Goal: Task Accomplishment & Management: Use online tool/utility

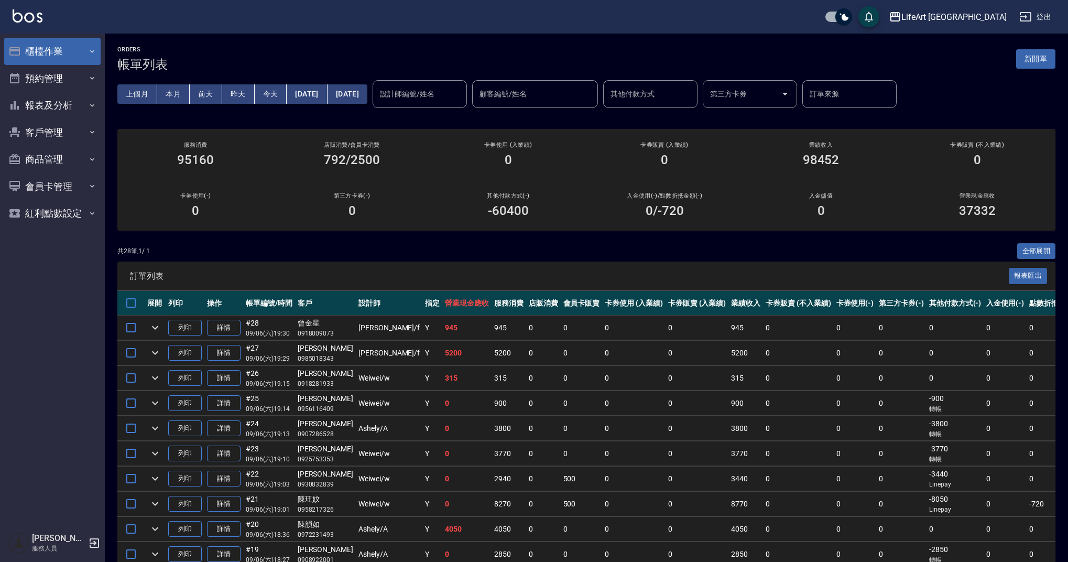
click at [68, 50] on button "櫃檯作業" at bounding box center [52, 51] width 96 height 27
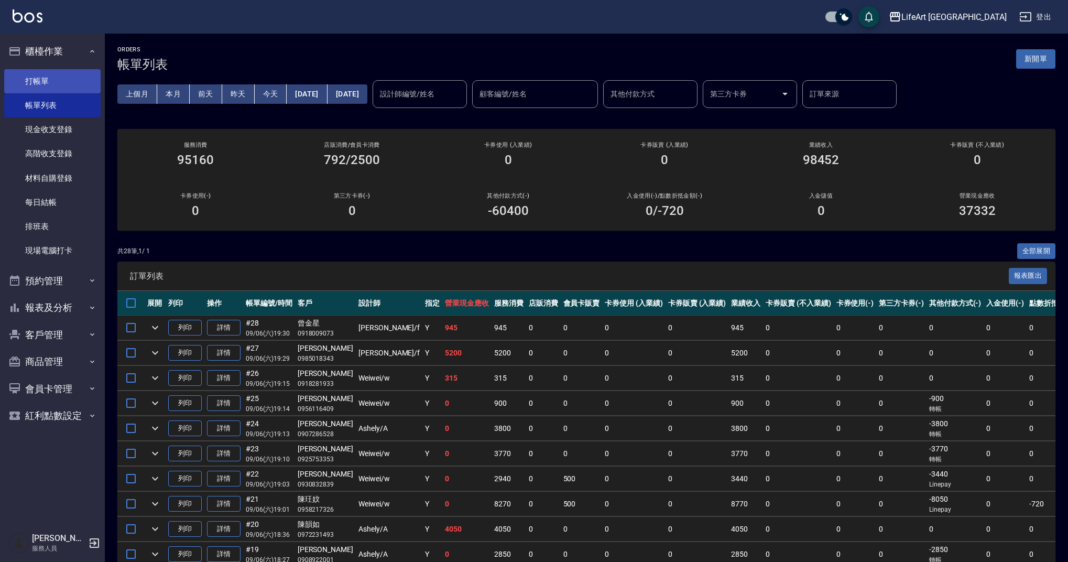
click at [72, 82] on link "打帳單" at bounding box center [52, 81] width 96 height 24
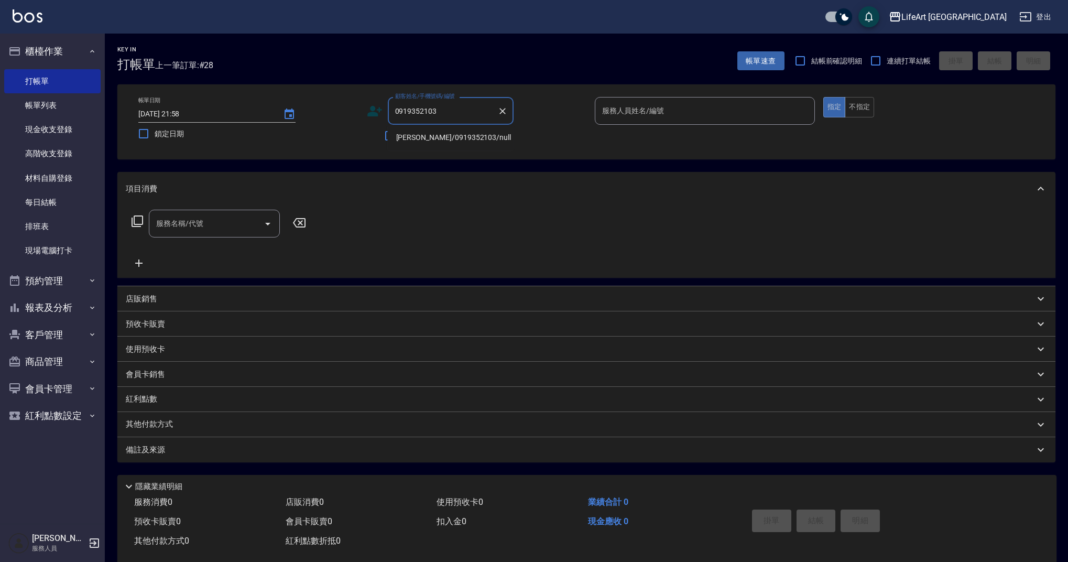
click at [436, 137] on li "[PERSON_NAME]/0919352103/null" at bounding box center [451, 137] width 126 height 17
type input "[PERSON_NAME]/0919352103/null"
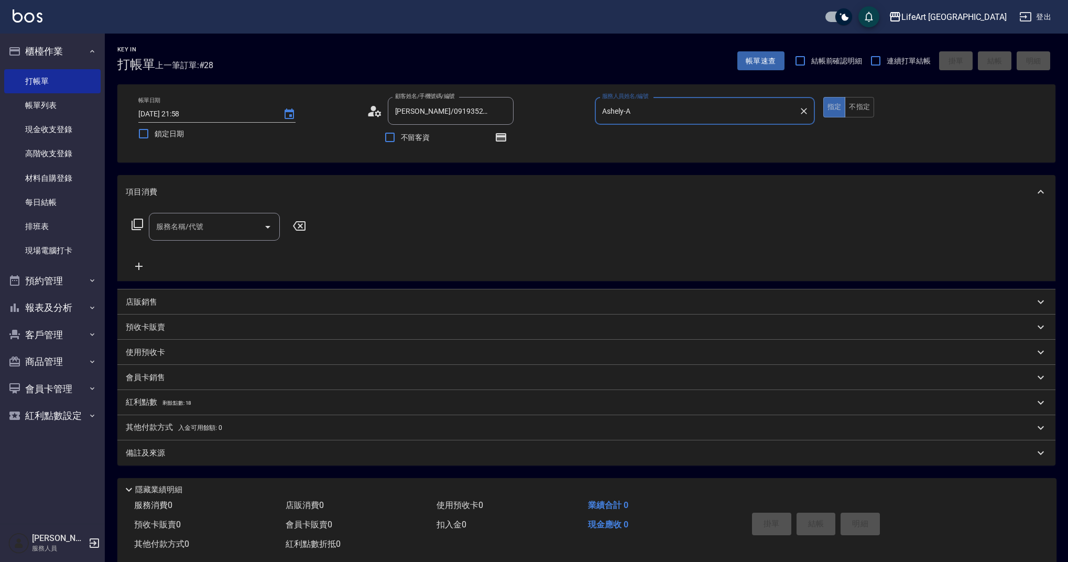
type input "Ashely-A"
click at [372, 113] on icon at bounding box center [371, 114] width 6 height 5
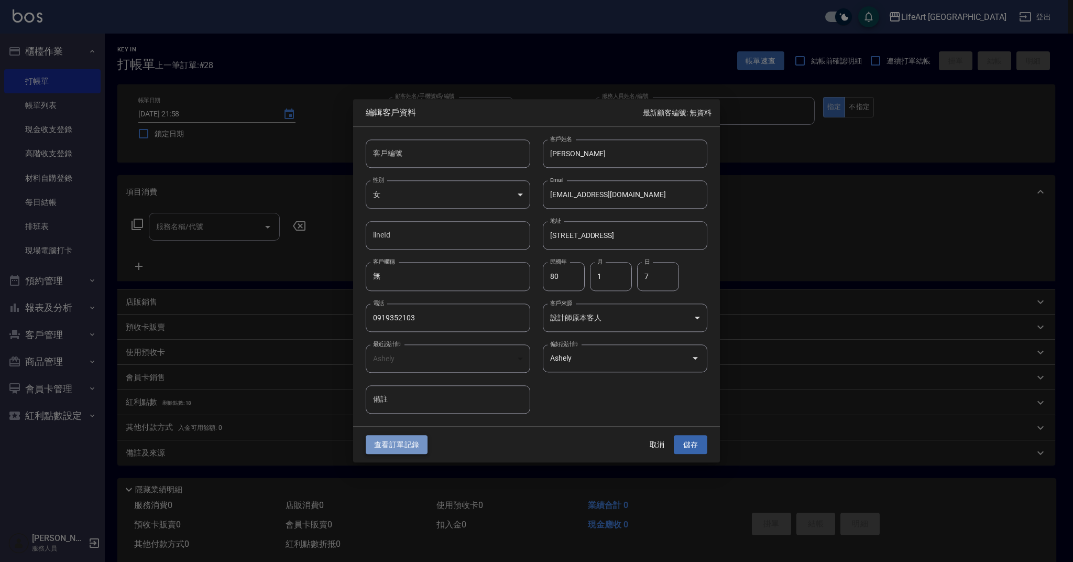
click at [409, 441] on button "查看訂單記錄" at bounding box center [397, 444] width 62 height 19
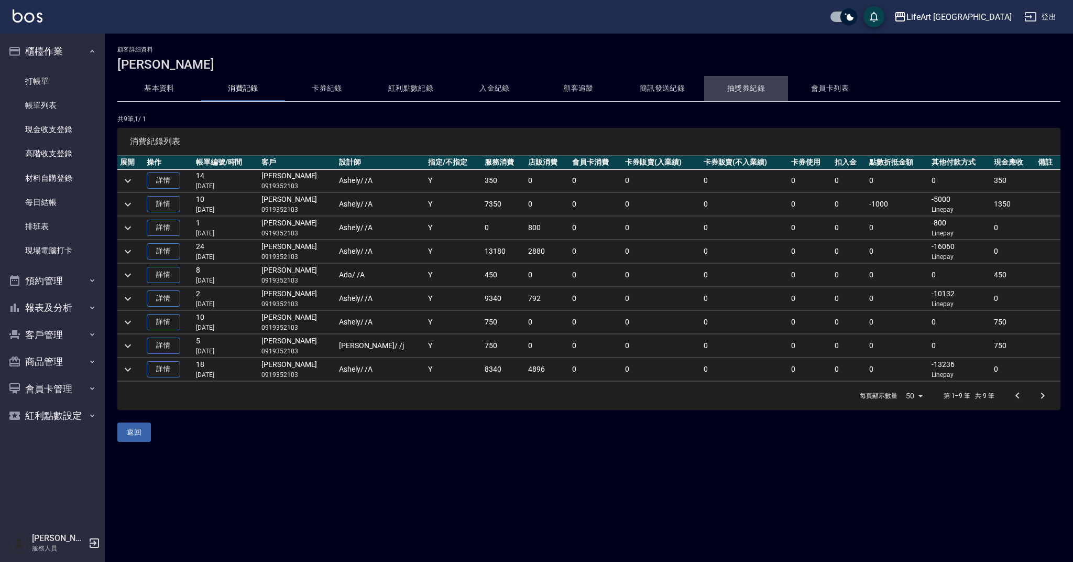
click at [754, 89] on button "抽獎券紀錄" at bounding box center [746, 88] width 84 height 25
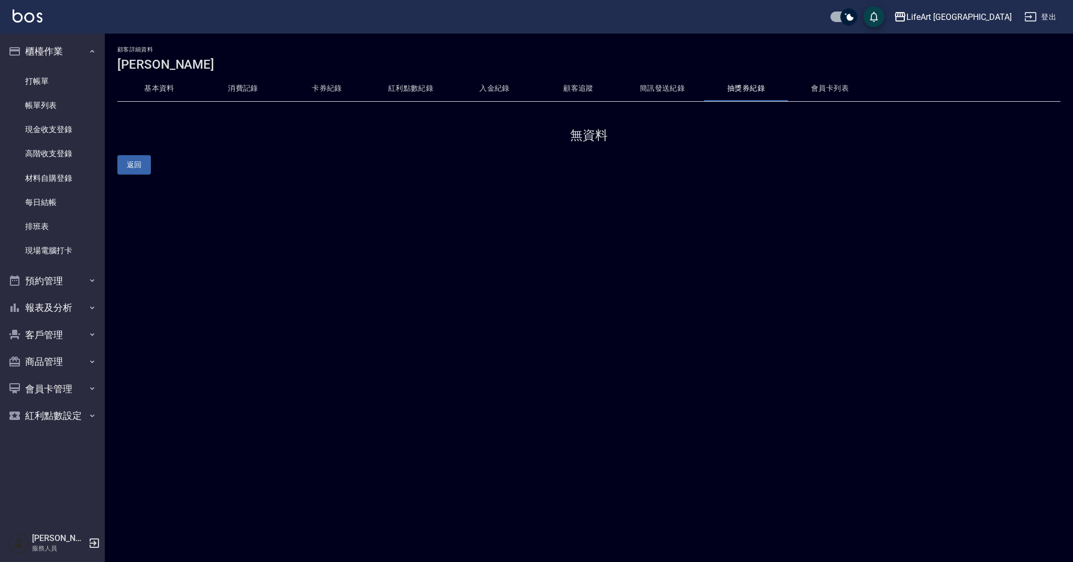
click at [792, 88] on button "會員卡列表" at bounding box center [830, 88] width 84 height 25
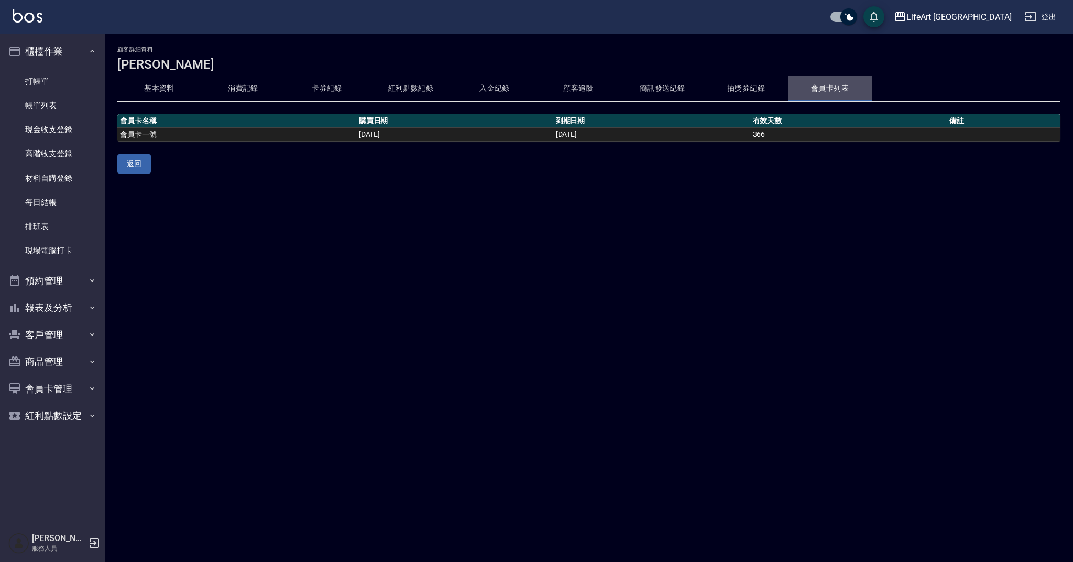
click at [832, 87] on button "會員卡列表" at bounding box center [830, 88] width 84 height 25
click at [253, 91] on button "消費記錄" at bounding box center [243, 88] width 84 height 25
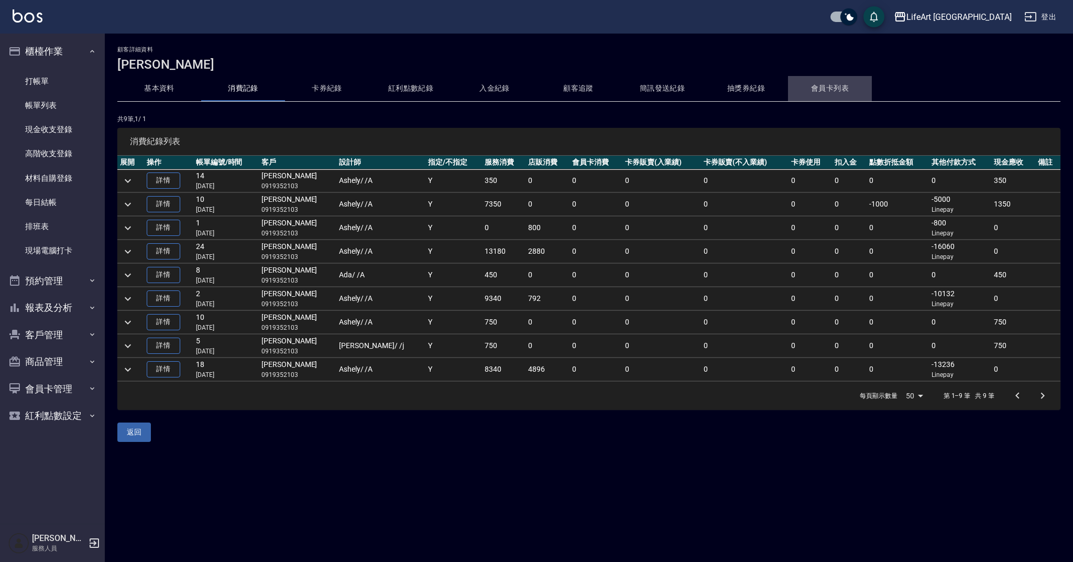
click at [828, 94] on button "會員卡列表" at bounding box center [830, 88] width 84 height 25
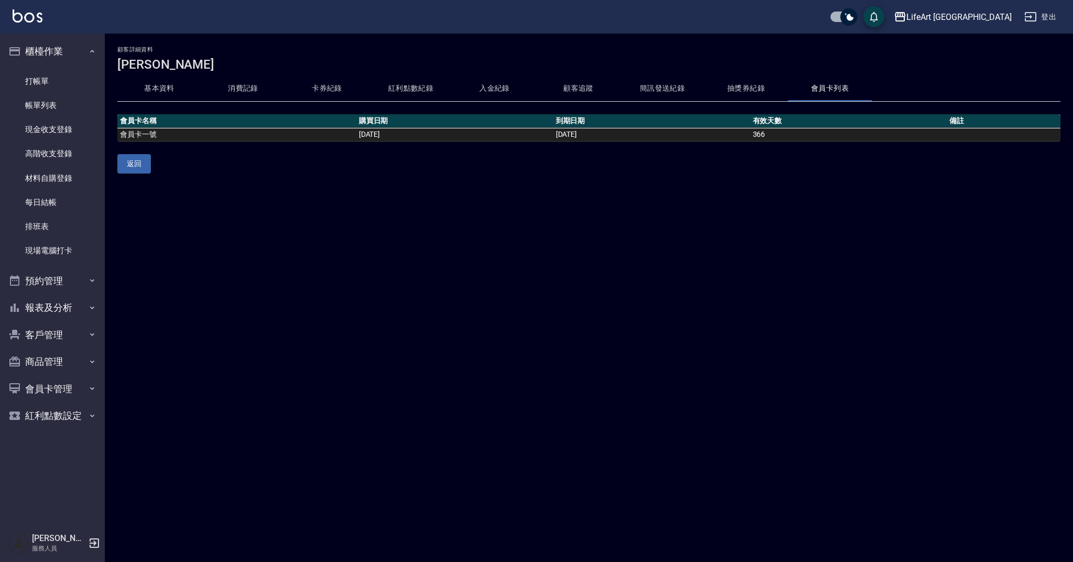
click at [755, 89] on button "抽獎券紀錄" at bounding box center [746, 88] width 84 height 25
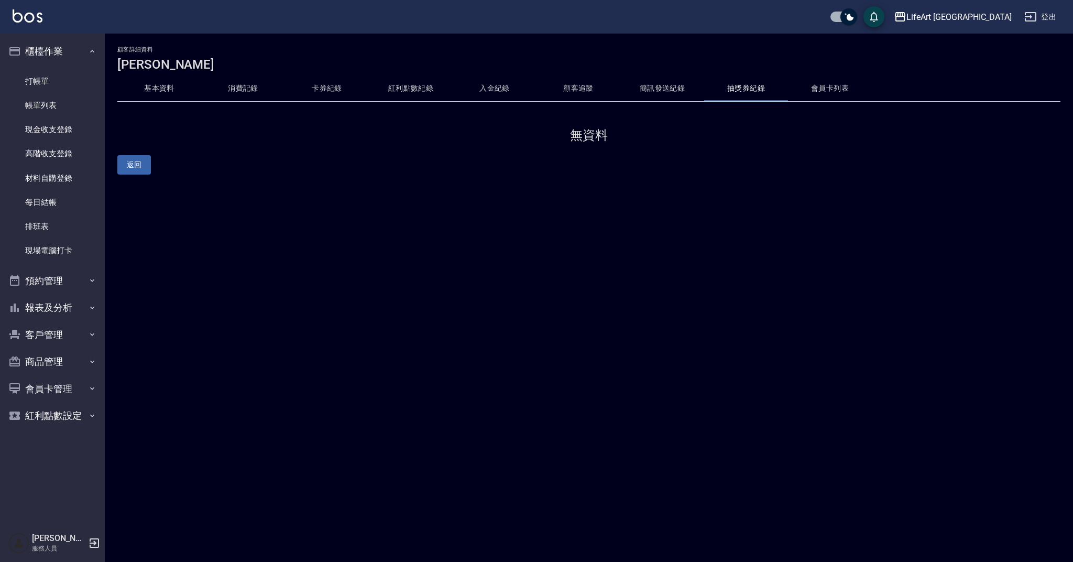
click at [669, 80] on button "簡訊發送紀錄" at bounding box center [662, 88] width 84 height 25
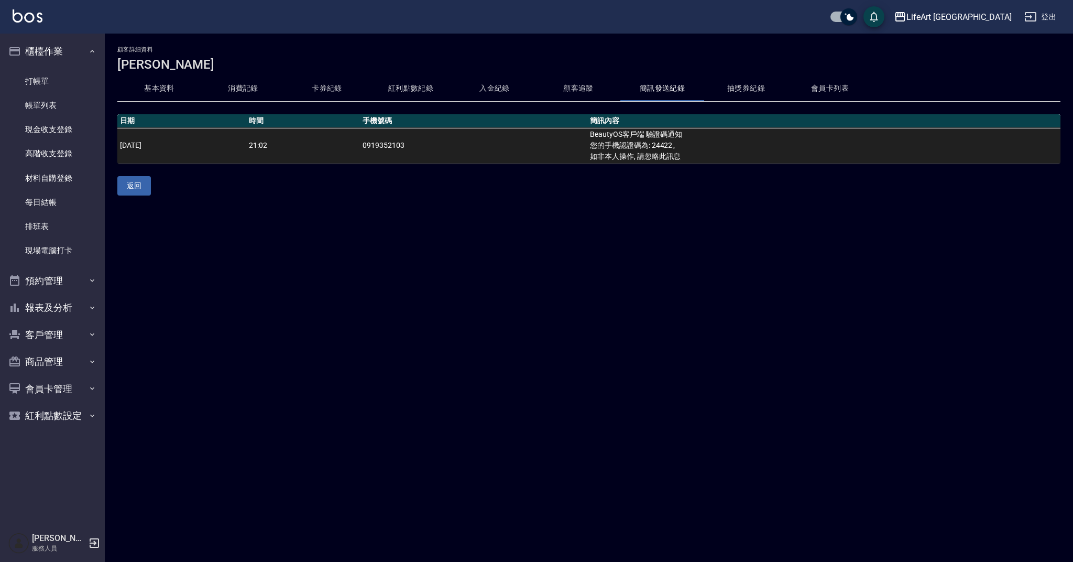
click at [759, 87] on button "抽獎券紀錄" at bounding box center [746, 88] width 84 height 25
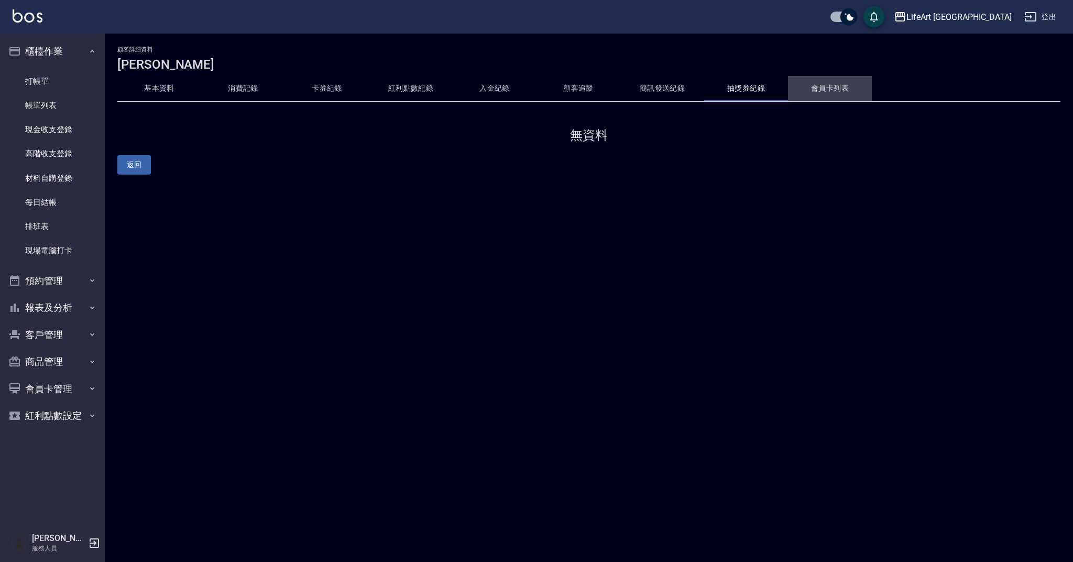
click at [832, 92] on button "會員卡列表" at bounding box center [830, 88] width 84 height 25
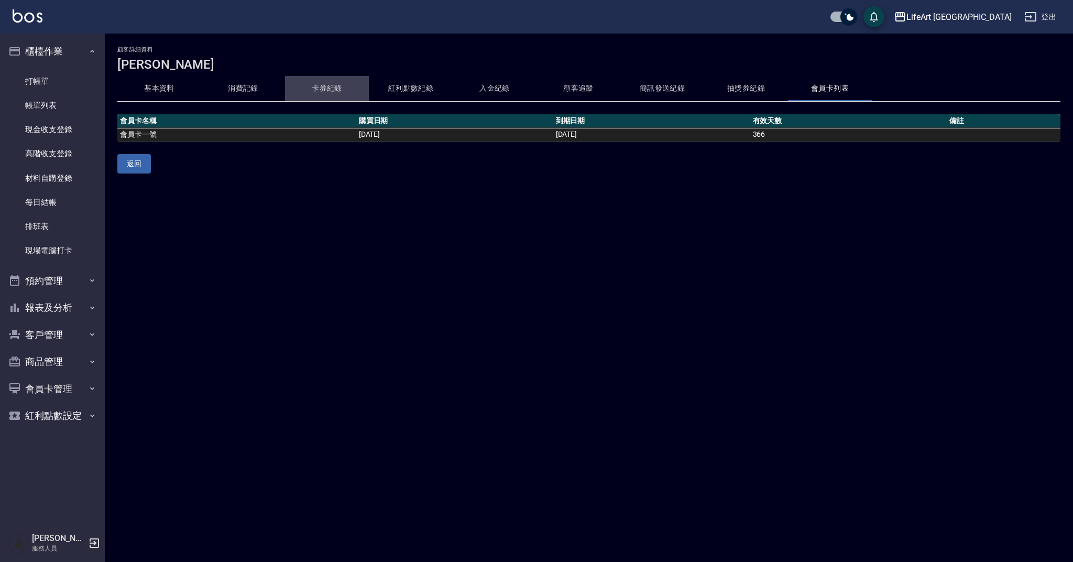
click at [335, 89] on button "卡券紀錄" at bounding box center [327, 88] width 84 height 25
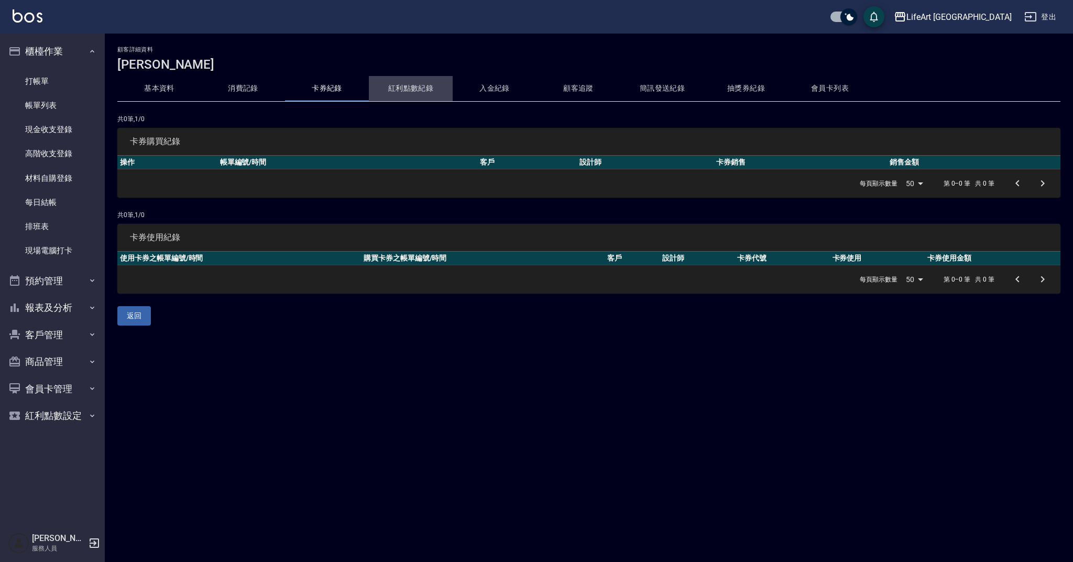
click at [418, 90] on button "紅利點數紀錄" at bounding box center [411, 88] width 84 height 25
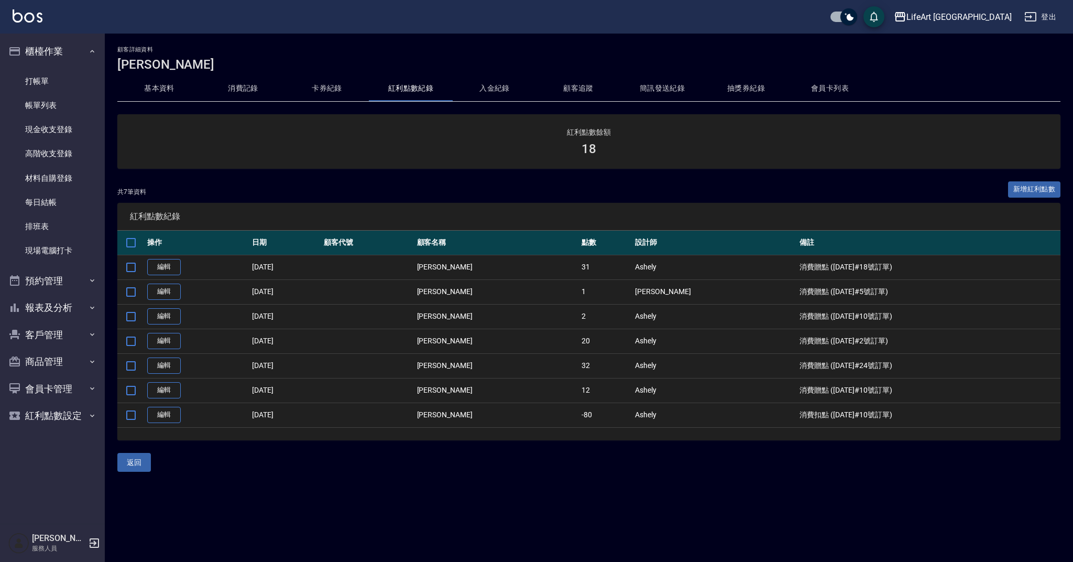
click at [156, 89] on button "基本資料" at bounding box center [159, 88] width 84 height 25
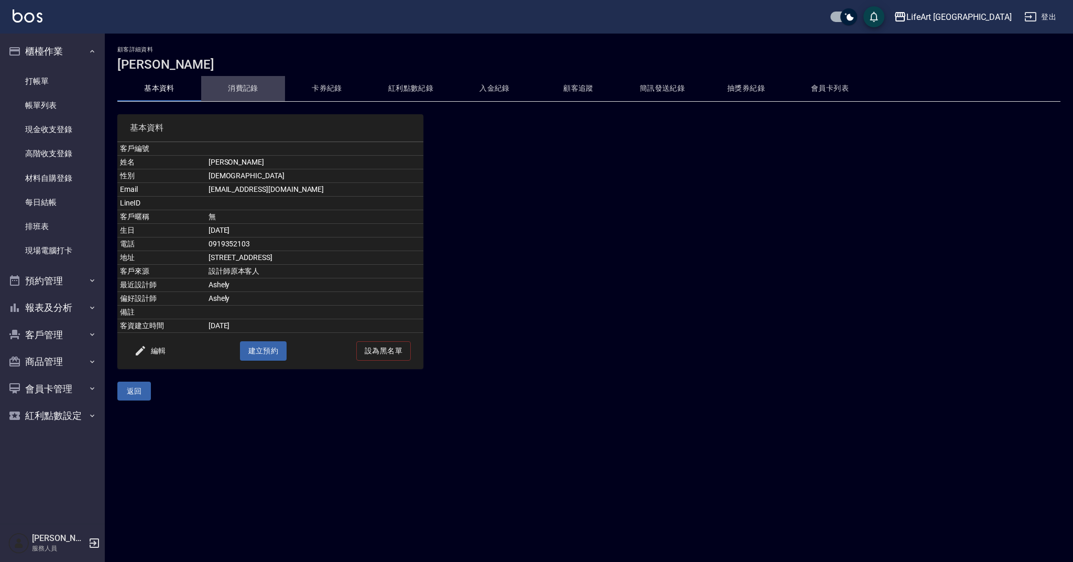
click at [252, 86] on button "消費記錄" at bounding box center [243, 88] width 84 height 25
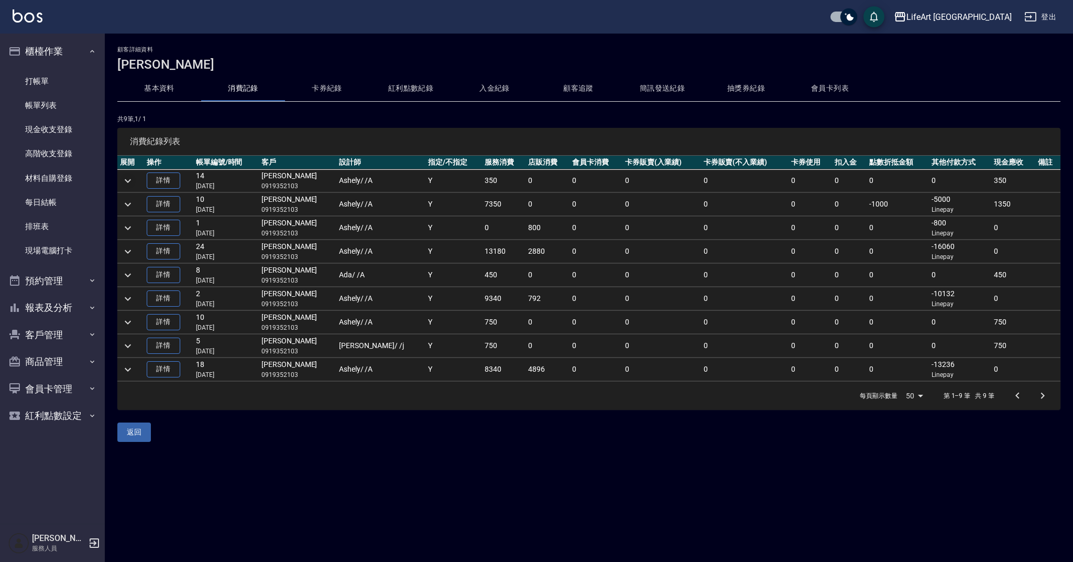
click at [128, 178] on icon "expand row" at bounding box center [128, 180] width 13 height 13
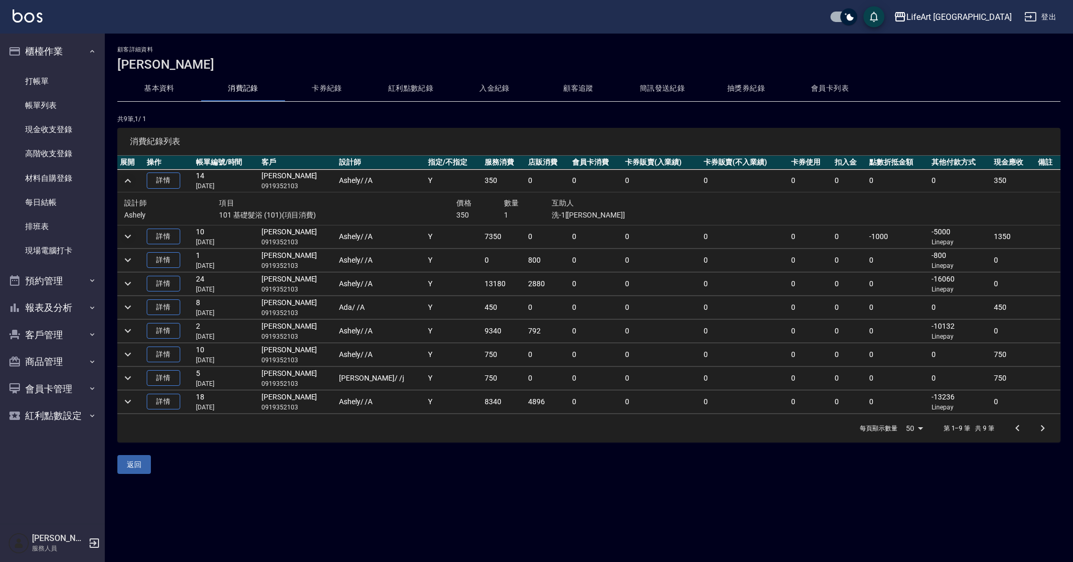
click at [127, 234] on icon "expand row" at bounding box center [128, 236] width 13 height 13
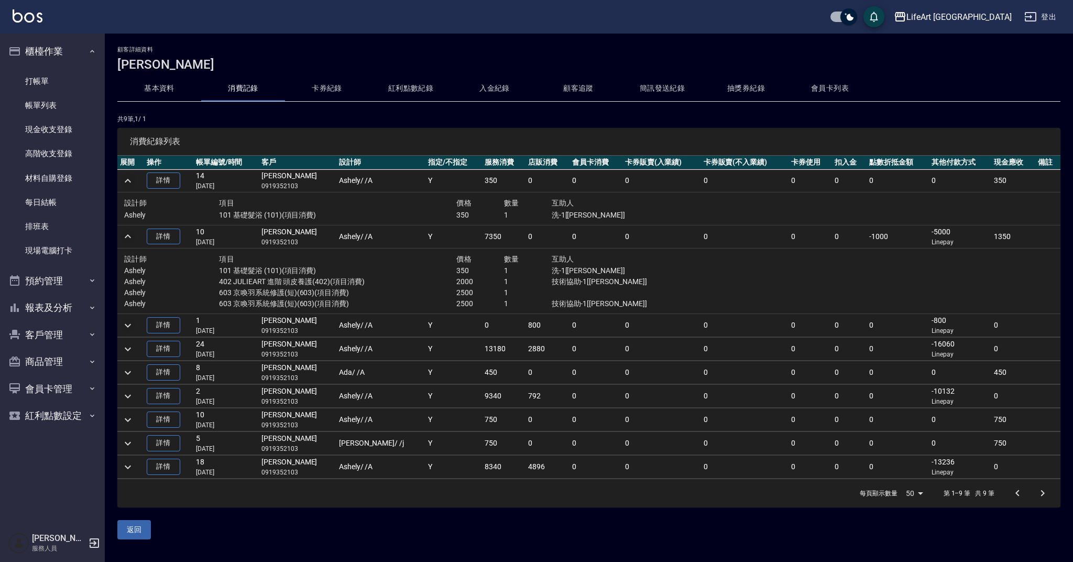
click at [129, 326] on icon "expand row" at bounding box center [128, 325] width 13 height 13
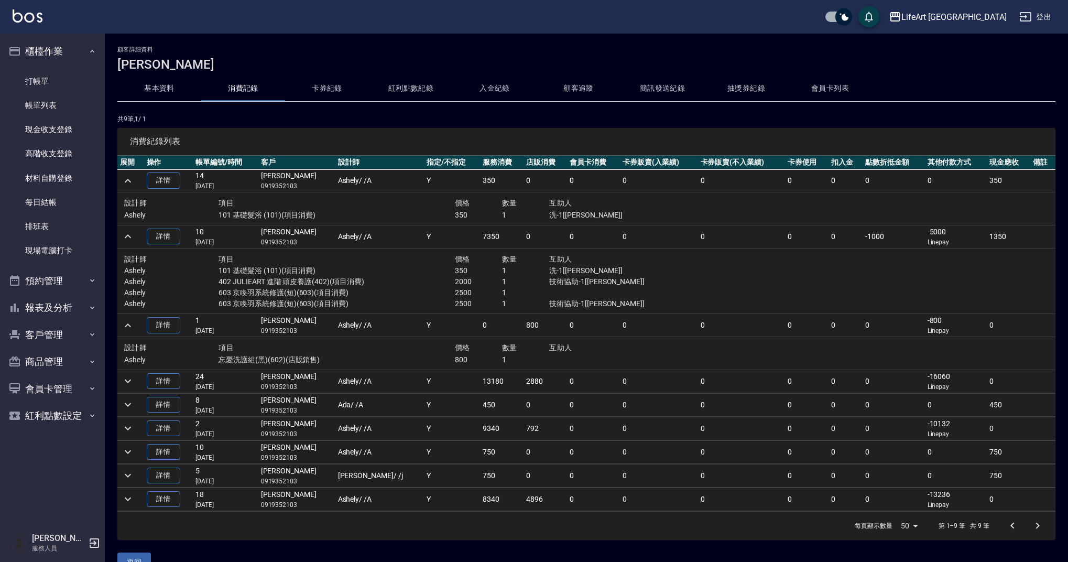
click at [126, 379] on icon "expand row" at bounding box center [128, 381] width 6 height 4
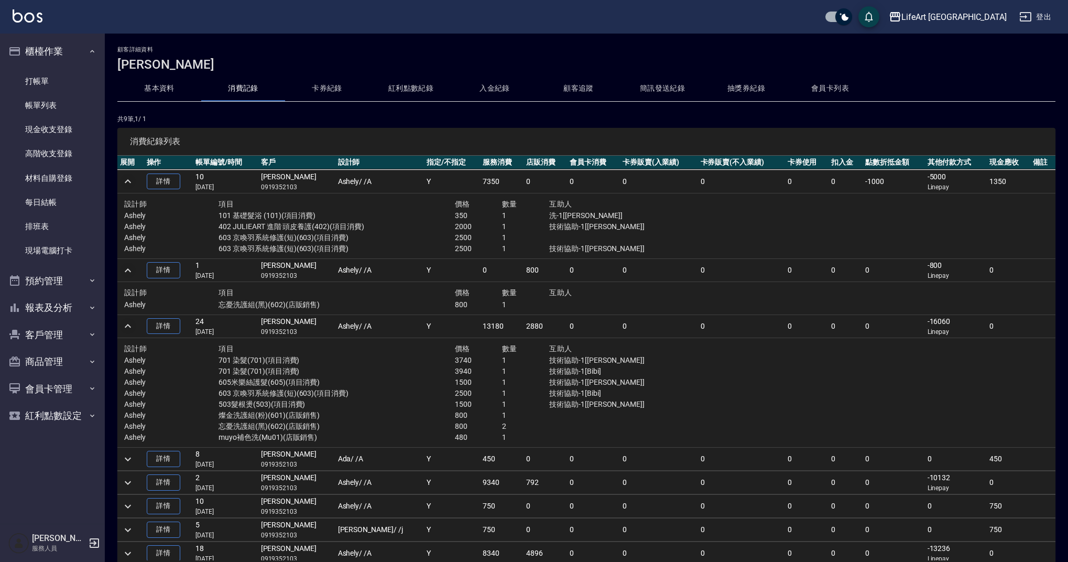
scroll to position [59, 0]
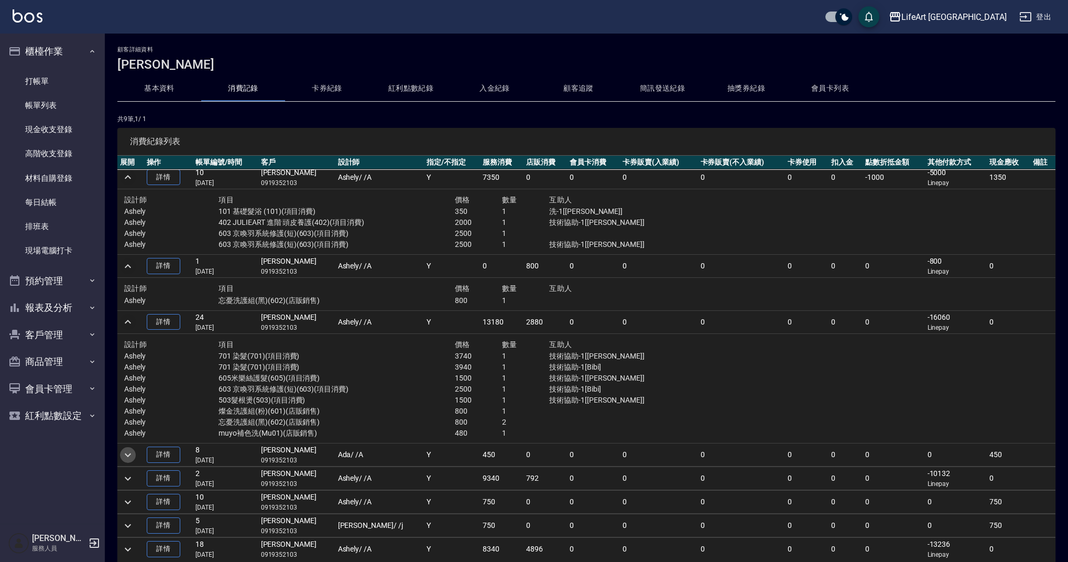
click at [128, 454] on icon "expand row" at bounding box center [128, 455] width 6 height 4
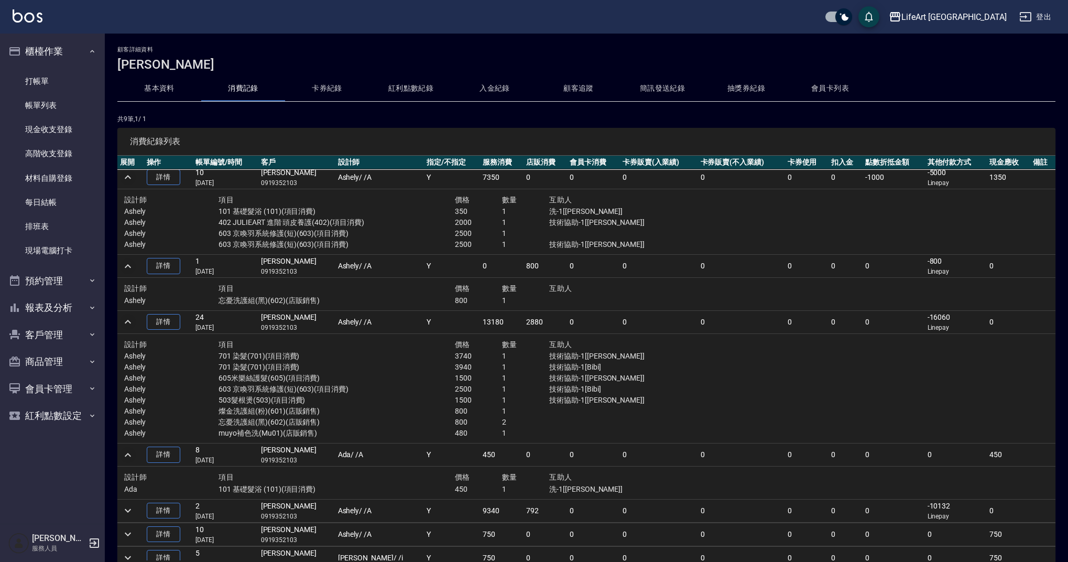
scroll to position [91, 0]
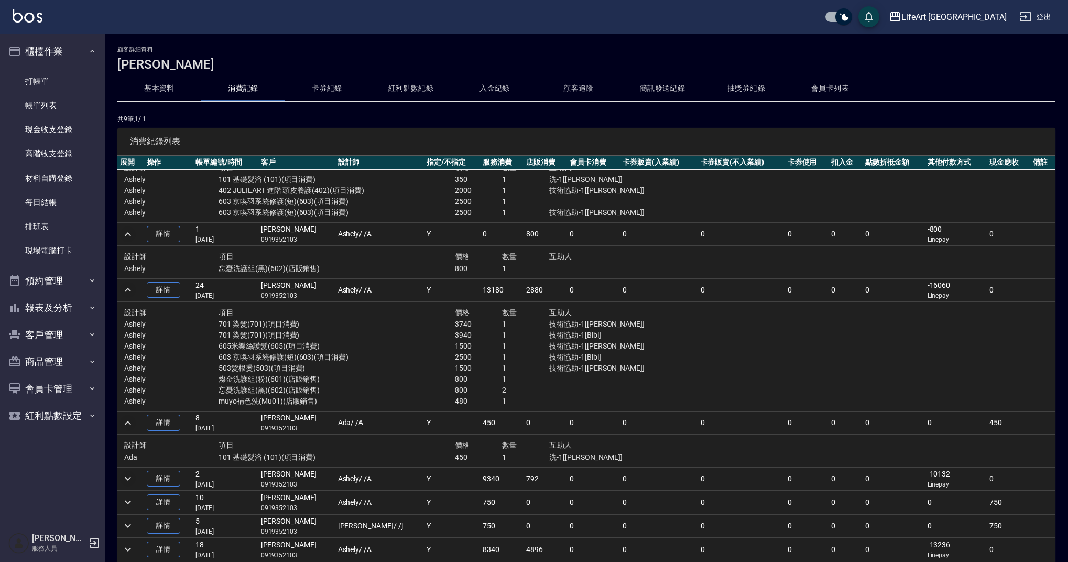
click at [131, 478] on icon "expand row" at bounding box center [128, 478] width 13 height 13
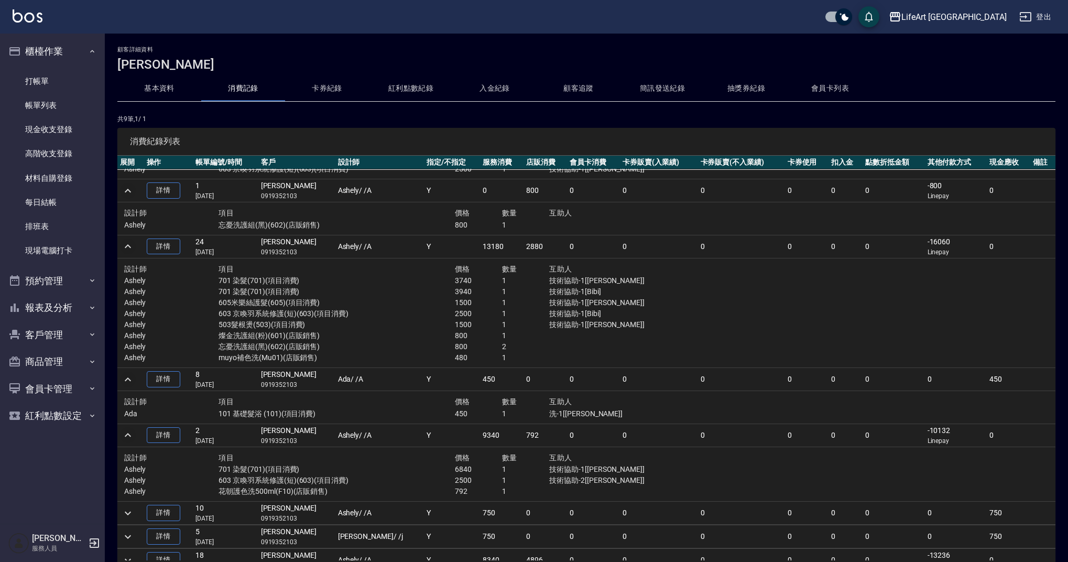
scroll to position [145, 0]
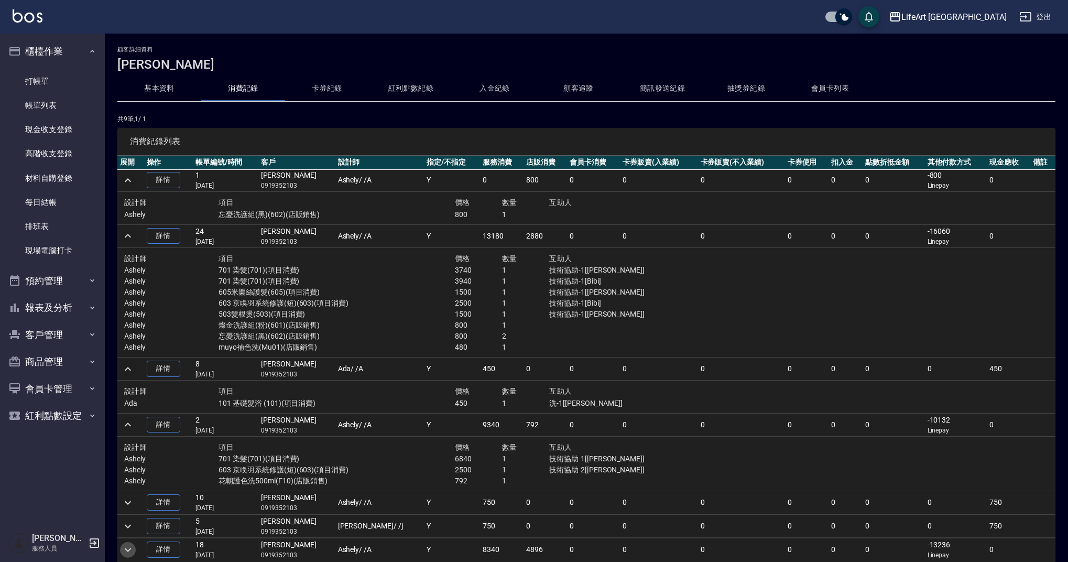
click at [131, 547] on icon "expand row" at bounding box center [128, 549] width 13 height 13
drag, startPoint x: 1053, startPoint y: 378, endPoint x: 1051, endPoint y: 400, distance: 22.6
click at [1051, 401] on div "顧客詳細資料 [PERSON_NAME] 基本資料 消費記錄 卡券紀錄 紅利點數紀錄 入金紀錄 顧客追蹤 簡訊發送紀錄 抽獎券紀錄 會員卡列表 共 9 筆, …" at bounding box center [586, 333] width 963 height 574
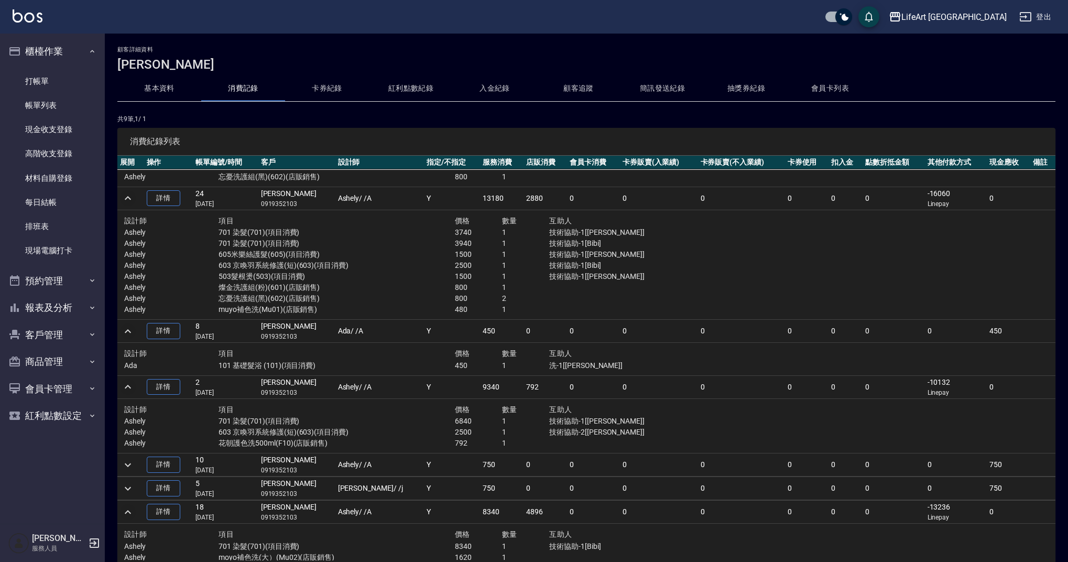
scroll to position [210, 0]
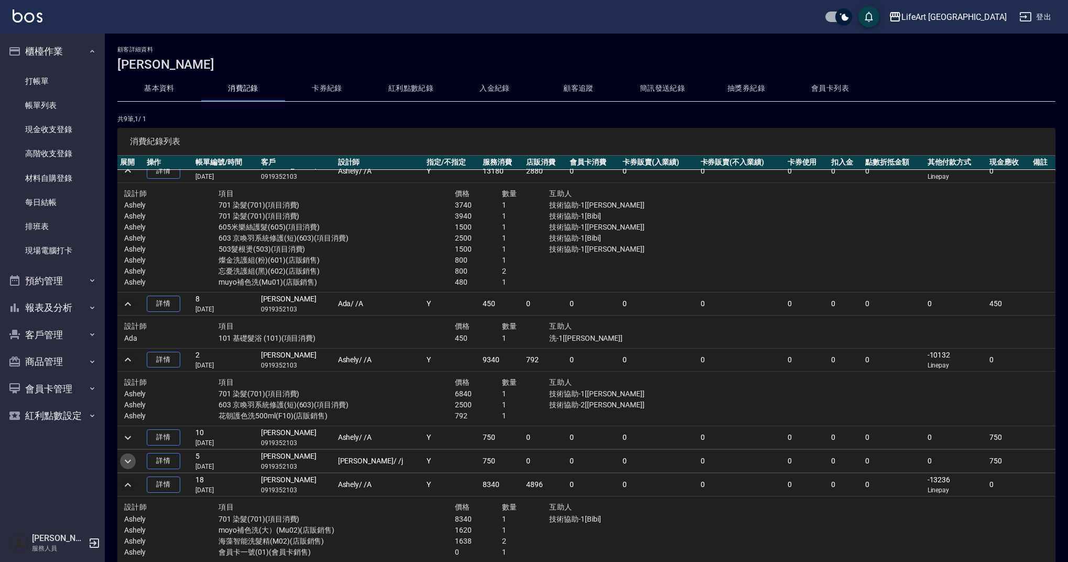
click at [125, 461] on icon "expand row" at bounding box center [128, 461] width 13 height 13
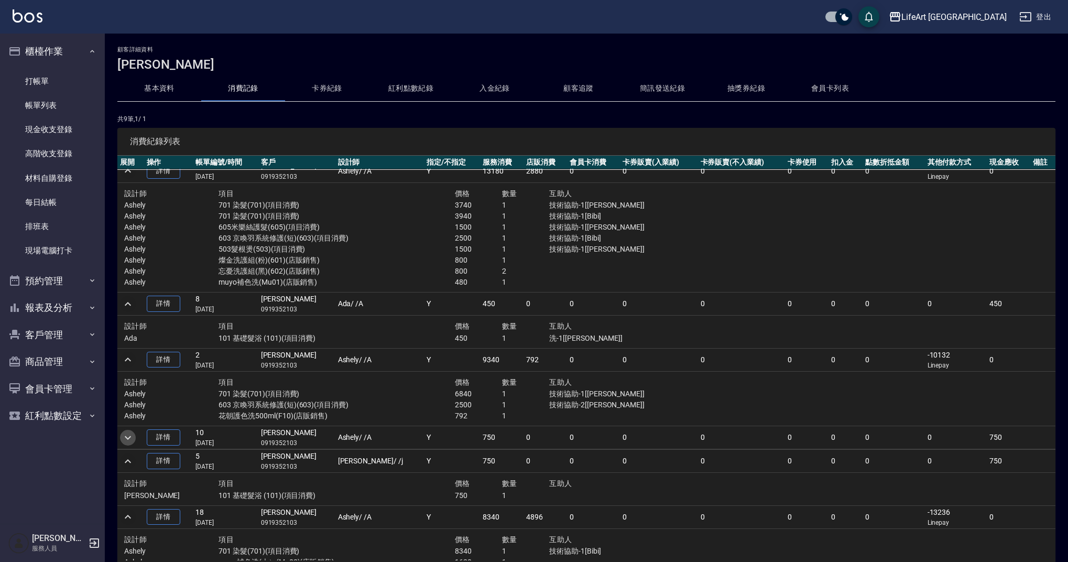
click at [133, 435] on icon "expand row" at bounding box center [128, 437] width 13 height 13
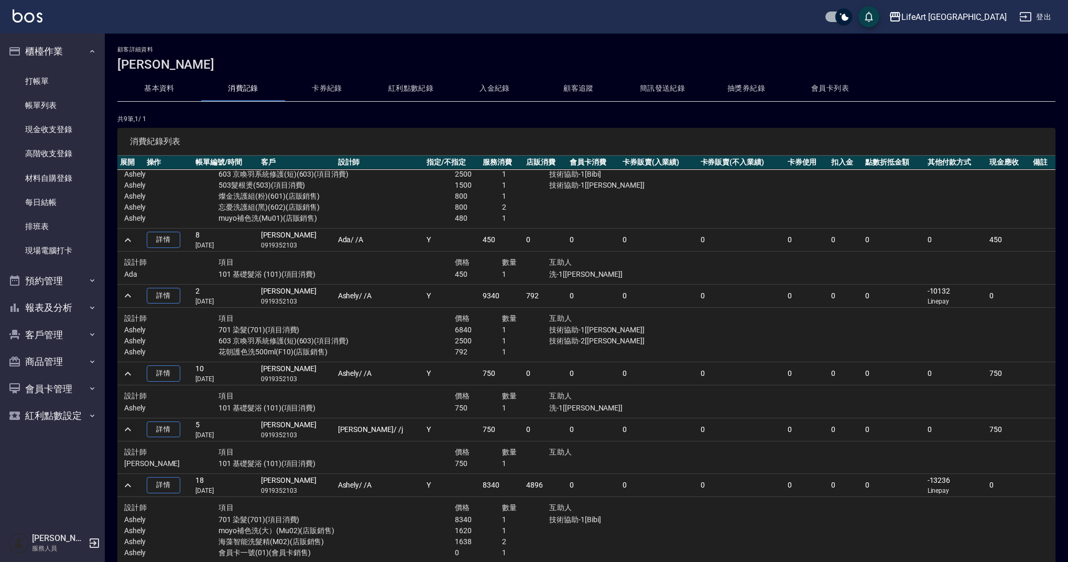
scroll to position [0, 0]
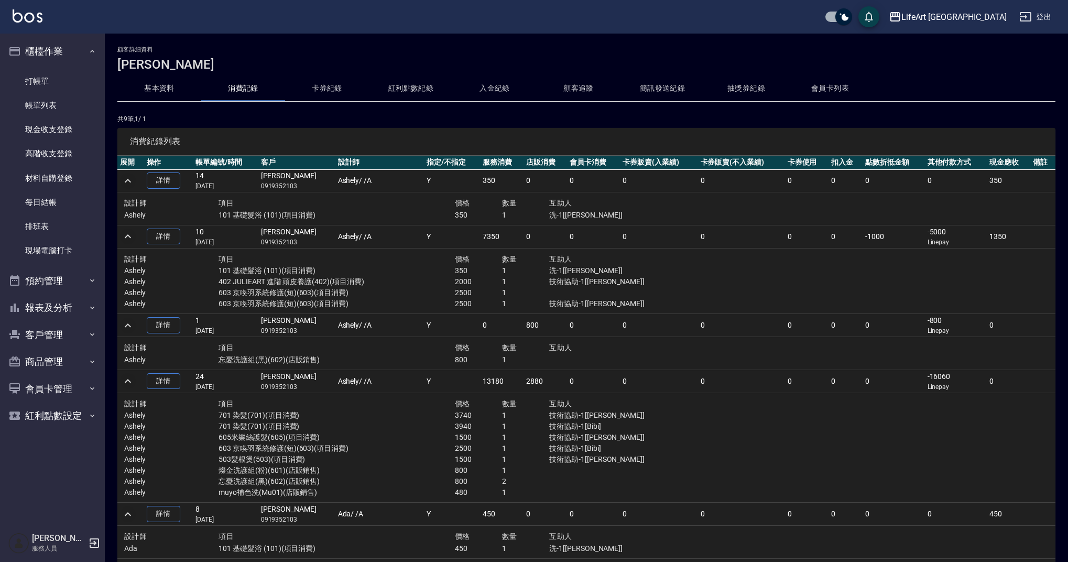
drag, startPoint x: 1049, startPoint y: 270, endPoint x: 1055, endPoint y: 265, distance: 7.0
click at [1049, 270] on td at bounding box center [1042, 281] width 25 height 66
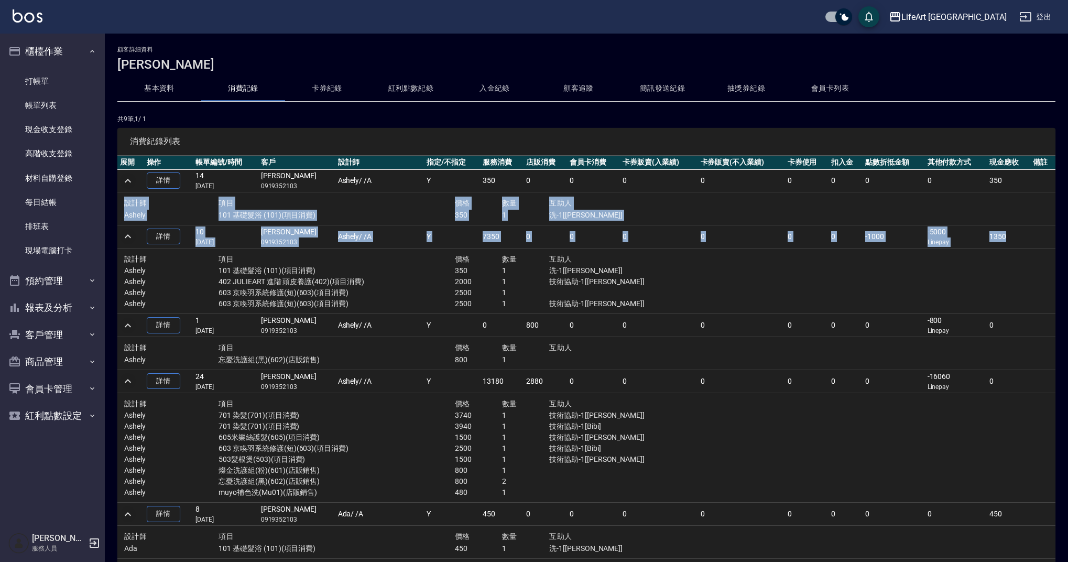
drag, startPoint x: 1049, startPoint y: 236, endPoint x: 1048, endPoint y: 179, distance: 57.1
click at [1048, 179] on tbody "詳情 14 [DATE] [PERSON_NAME]0919352103 Ashely / /A Y 350 0 0 0 0 0 0 0 0 350 設計師 …" at bounding box center [586, 502] width 938 height 667
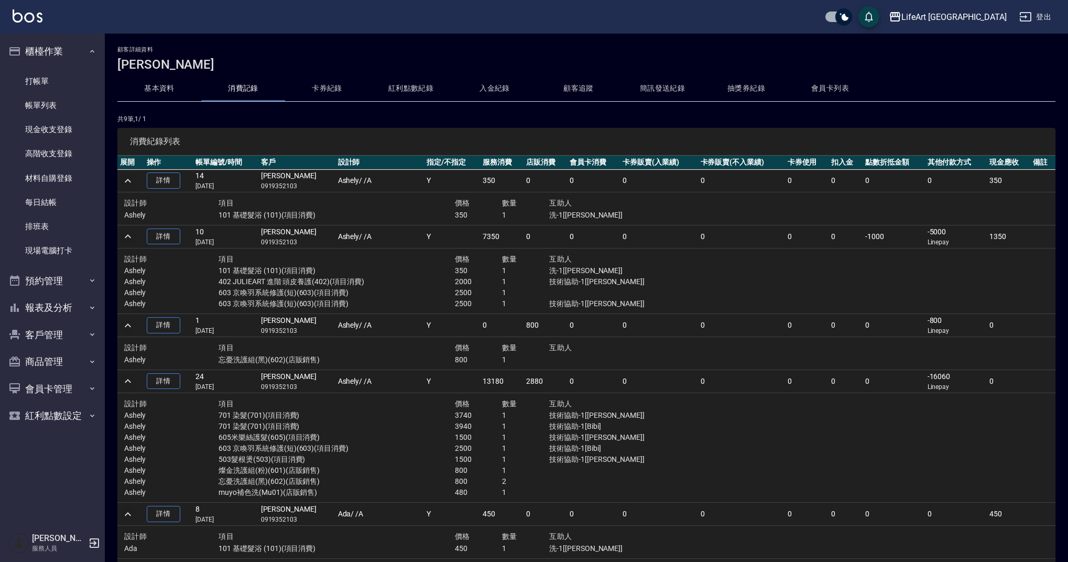
click at [901, 335] on td "0" at bounding box center [893, 325] width 62 height 23
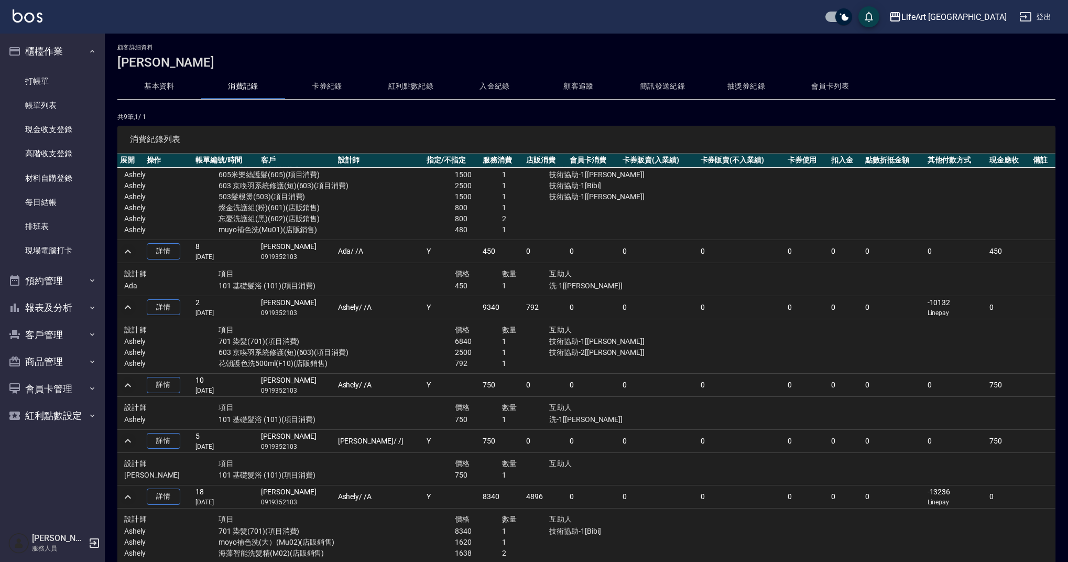
scroll to position [274, 0]
